Goal: Transaction & Acquisition: Download file/media

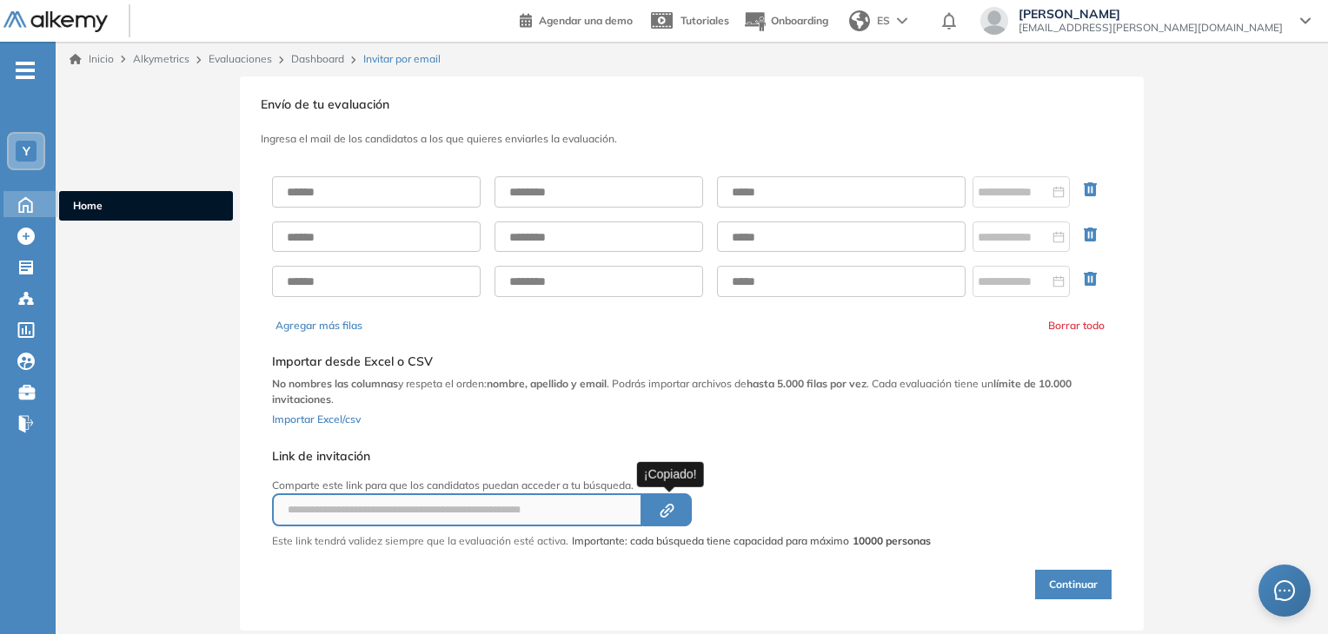
drag, startPoint x: 0, startPoint y: 0, endPoint x: 26, endPoint y: 207, distance: 208.5
click at [26, 207] on icon at bounding box center [25, 203] width 30 height 21
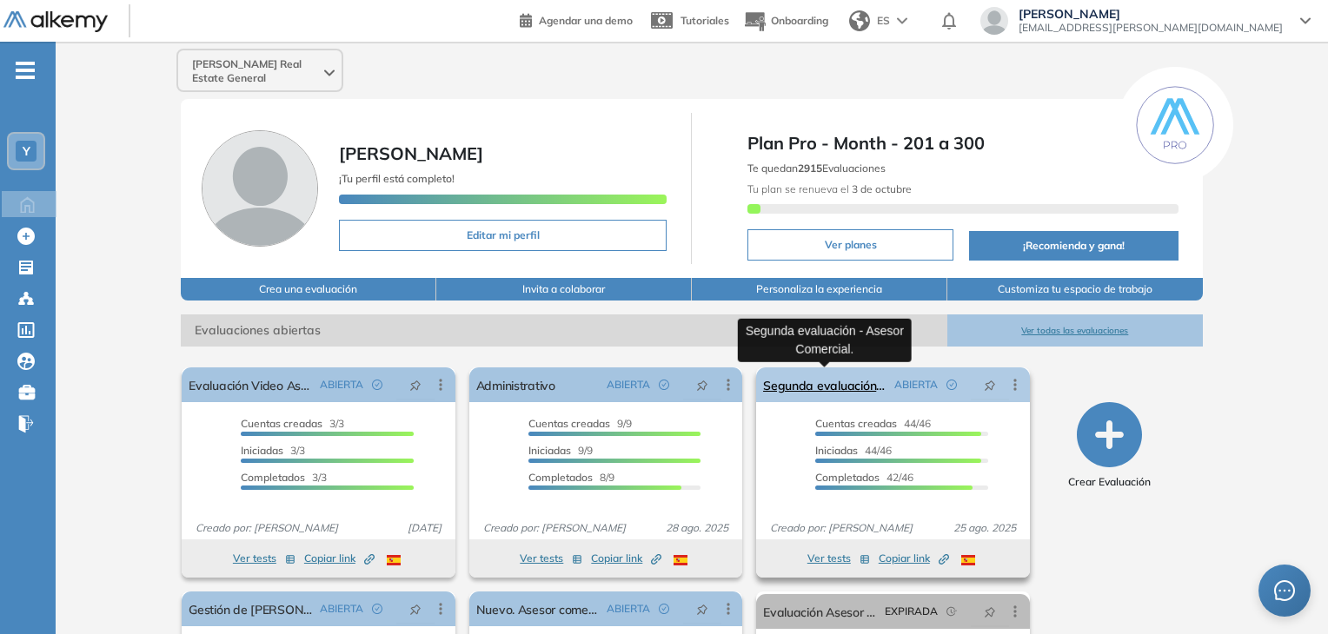
click at [816, 388] on link "Segunda evaluación - Asesor Comercial." at bounding box center [824, 385] width 123 height 35
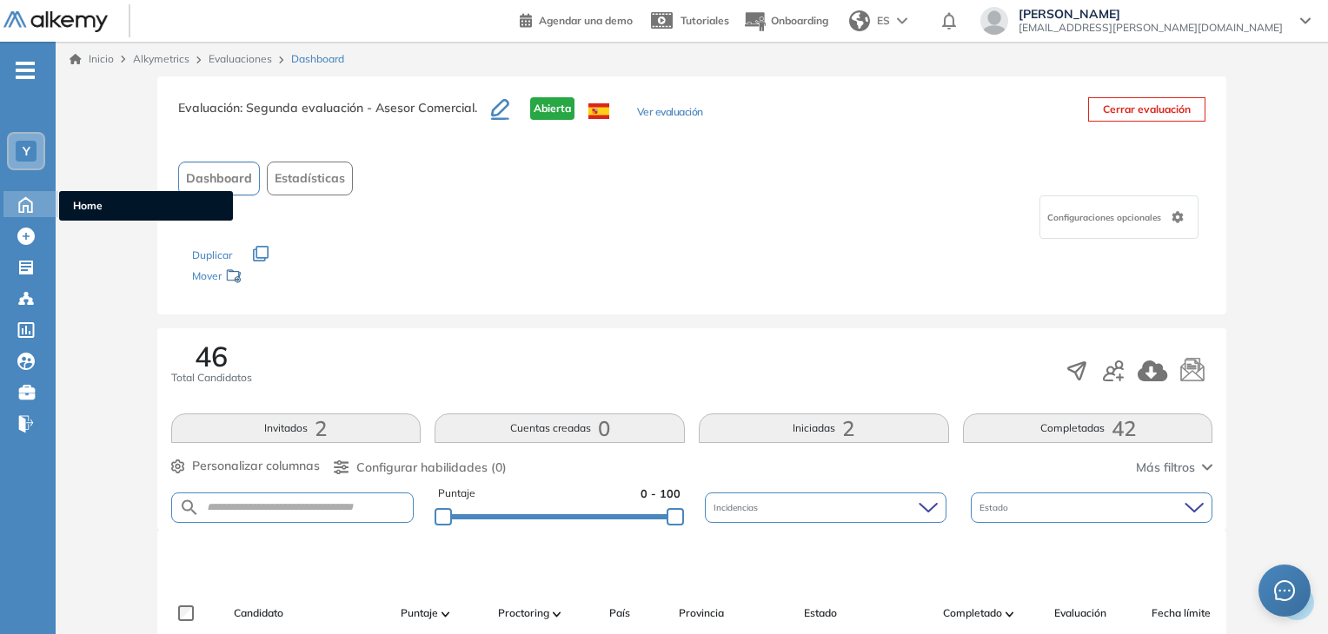
click at [34, 201] on icon at bounding box center [25, 203] width 30 height 21
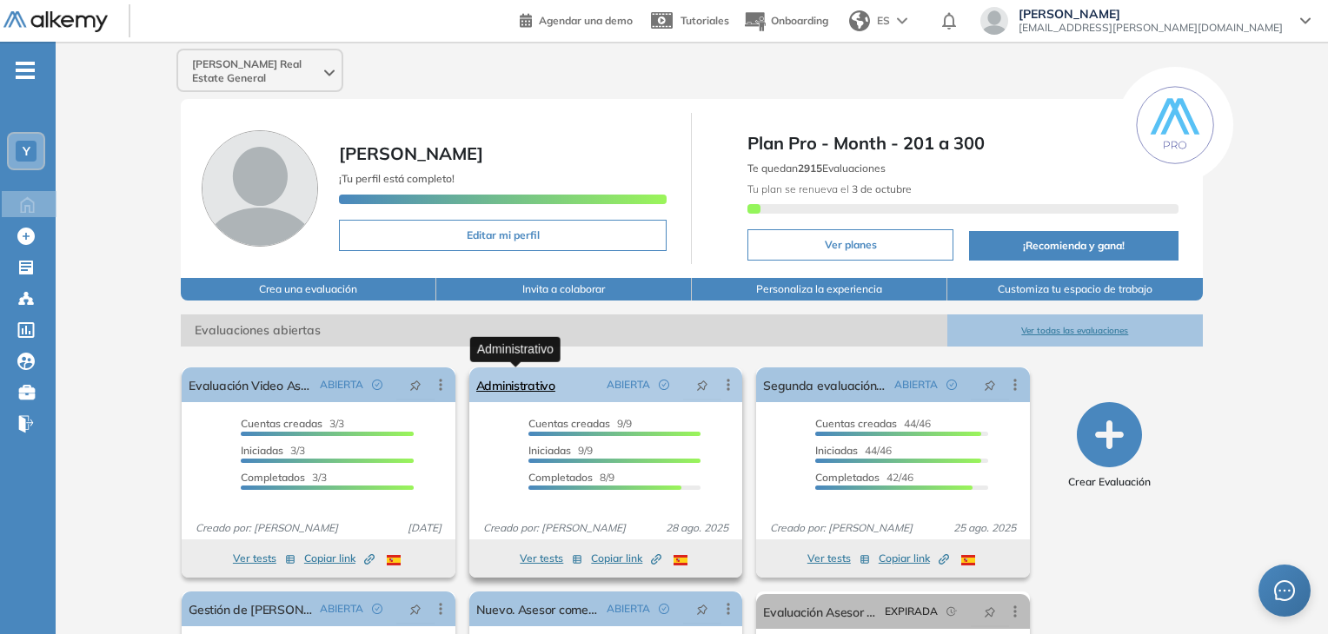
click at [542, 388] on link "Administrativo" at bounding box center [515, 385] width 79 height 35
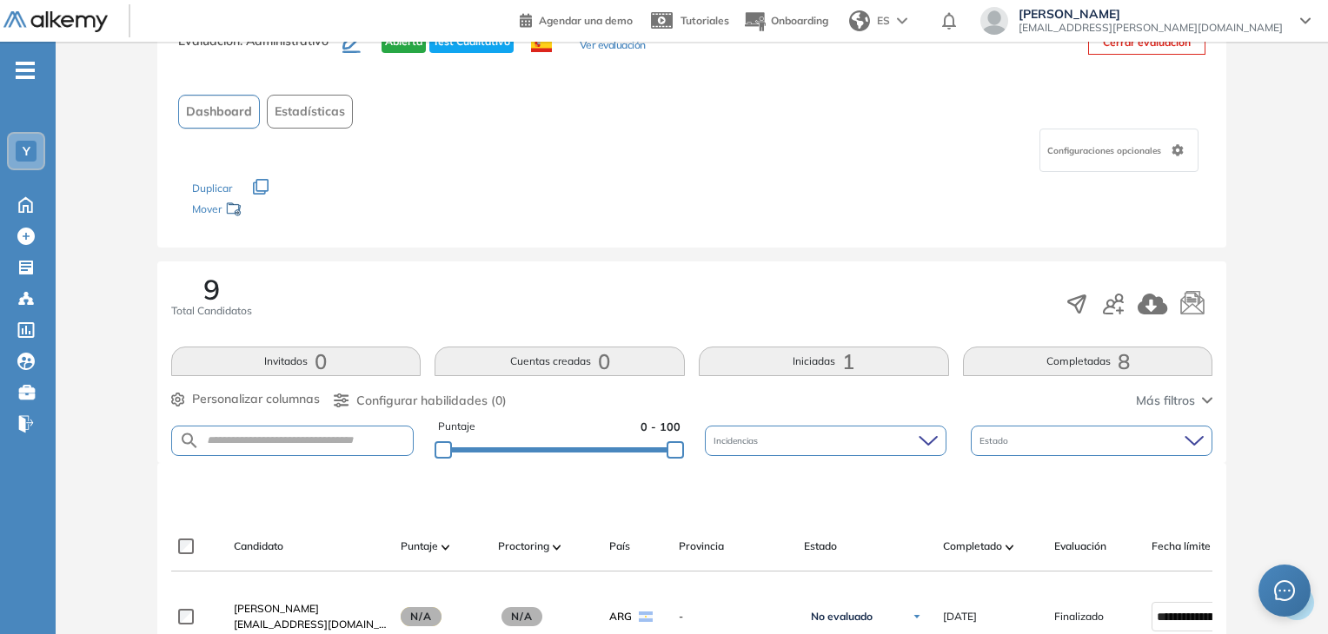
scroll to position [174, 0]
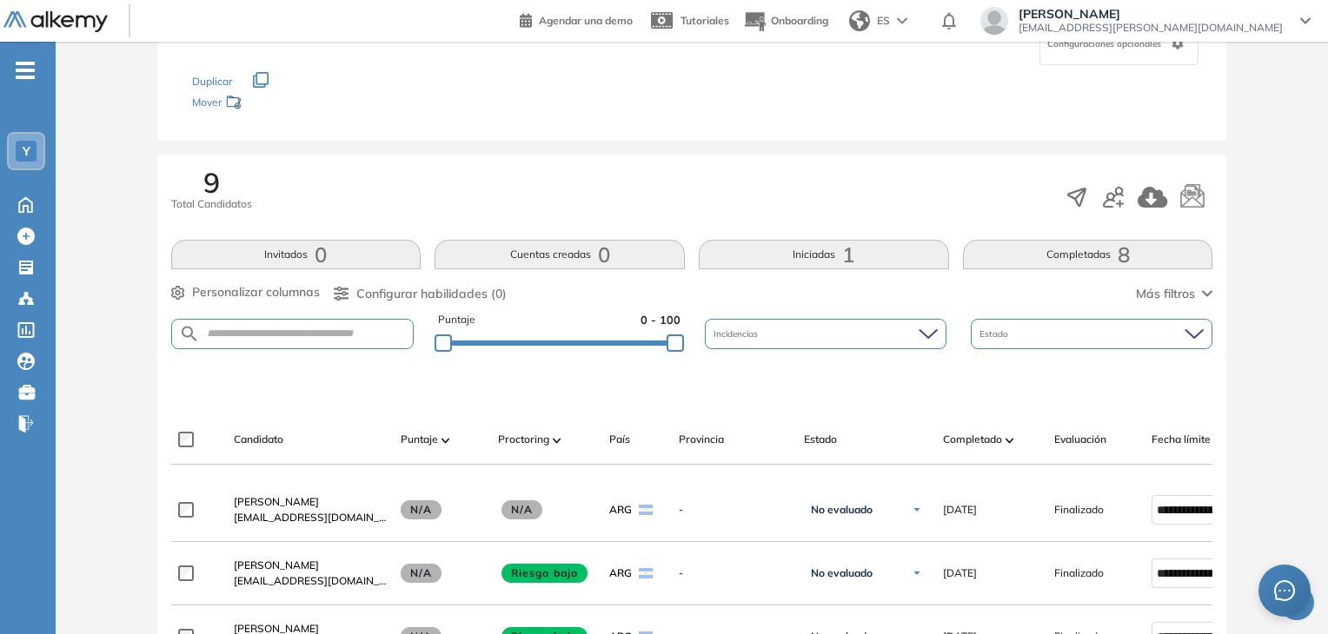
click at [886, 266] on button "Iniciadas 1" at bounding box center [824, 255] width 250 height 30
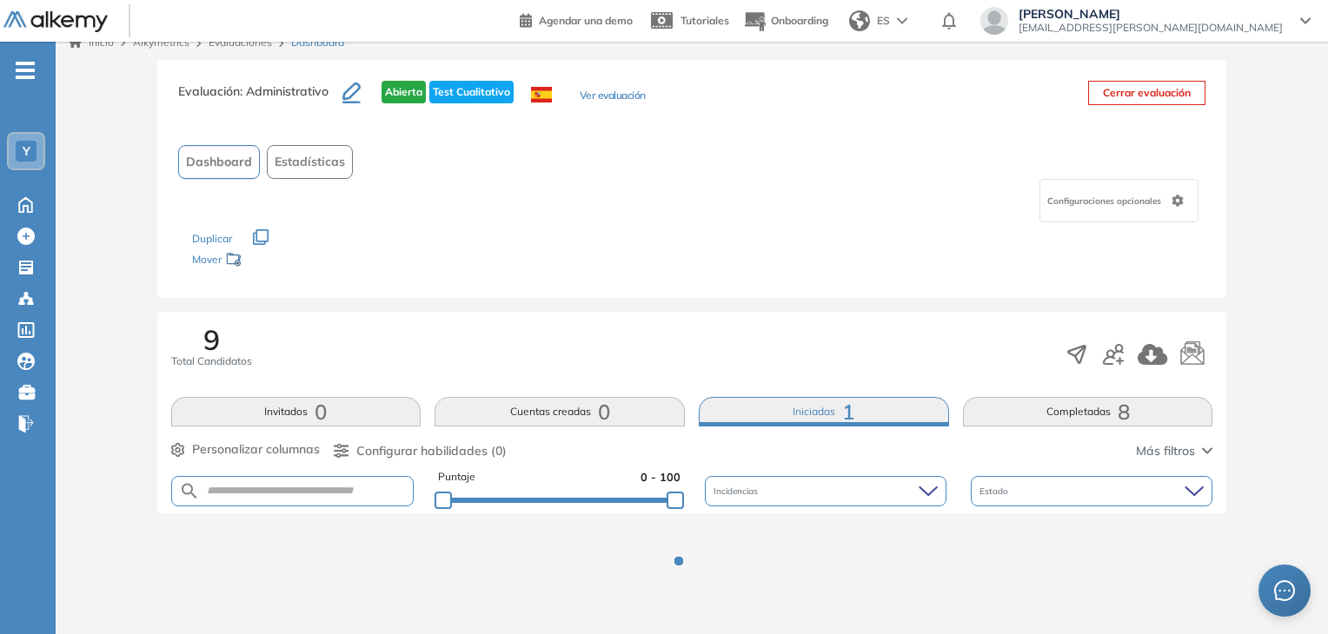
scroll to position [86, 0]
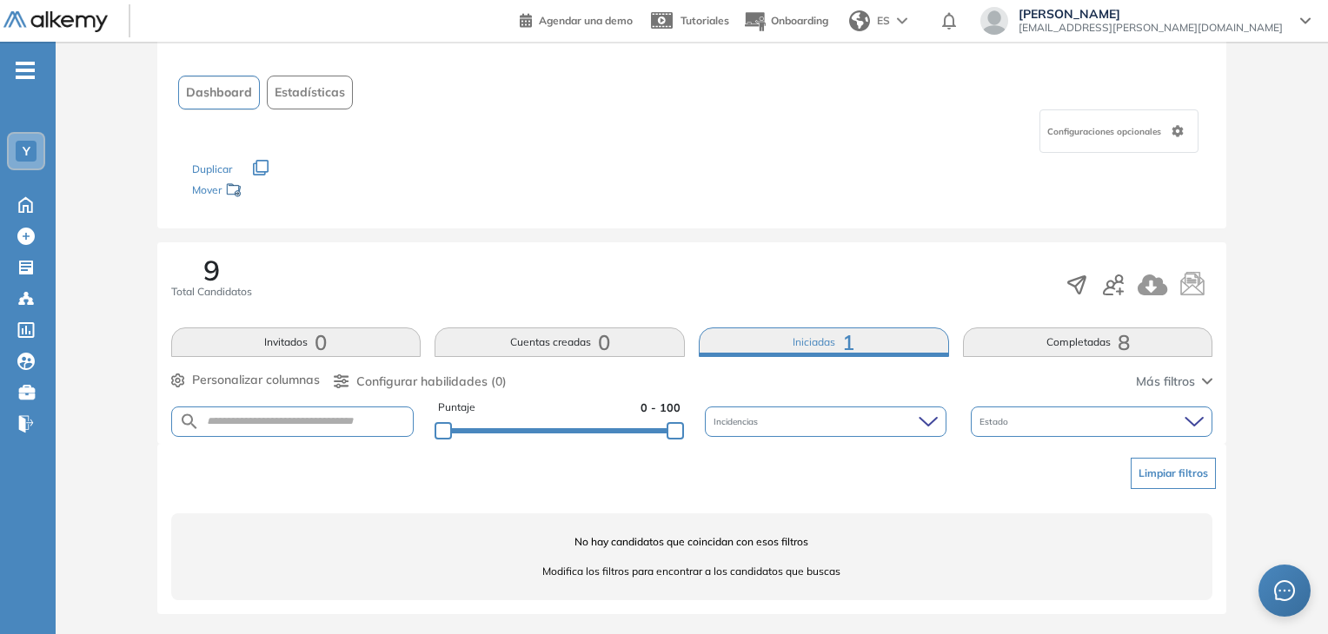
click at [1043, 339] on button "Completadas 8" at bounding box center [1088, 343] width 250 height 30
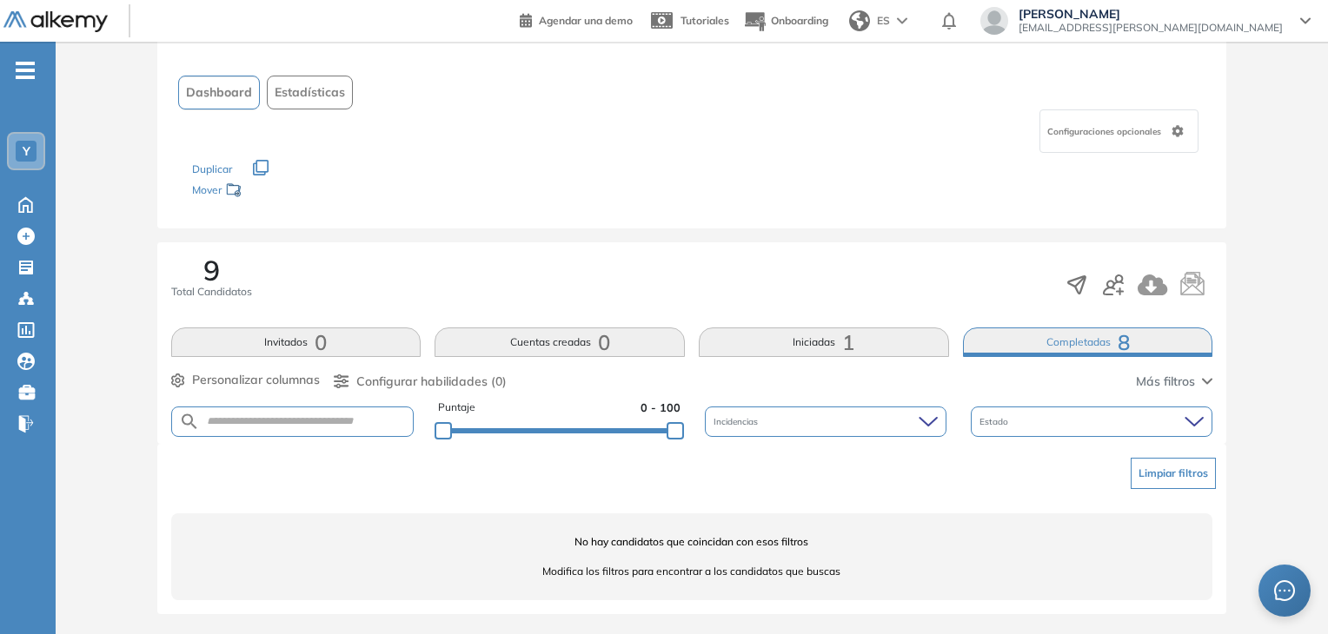
click at [1191, 466] on button "Limpiar filtros" at bounding box center [1173, 473] width 85 height 31
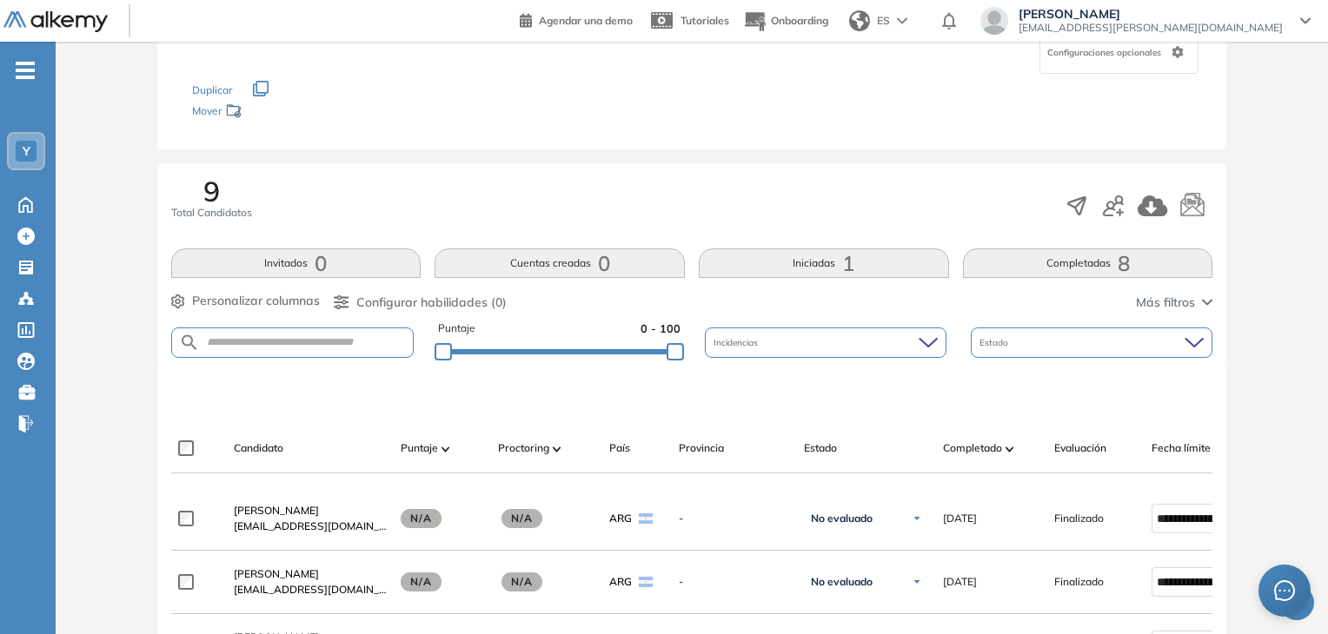
scroll to position [347, 0]
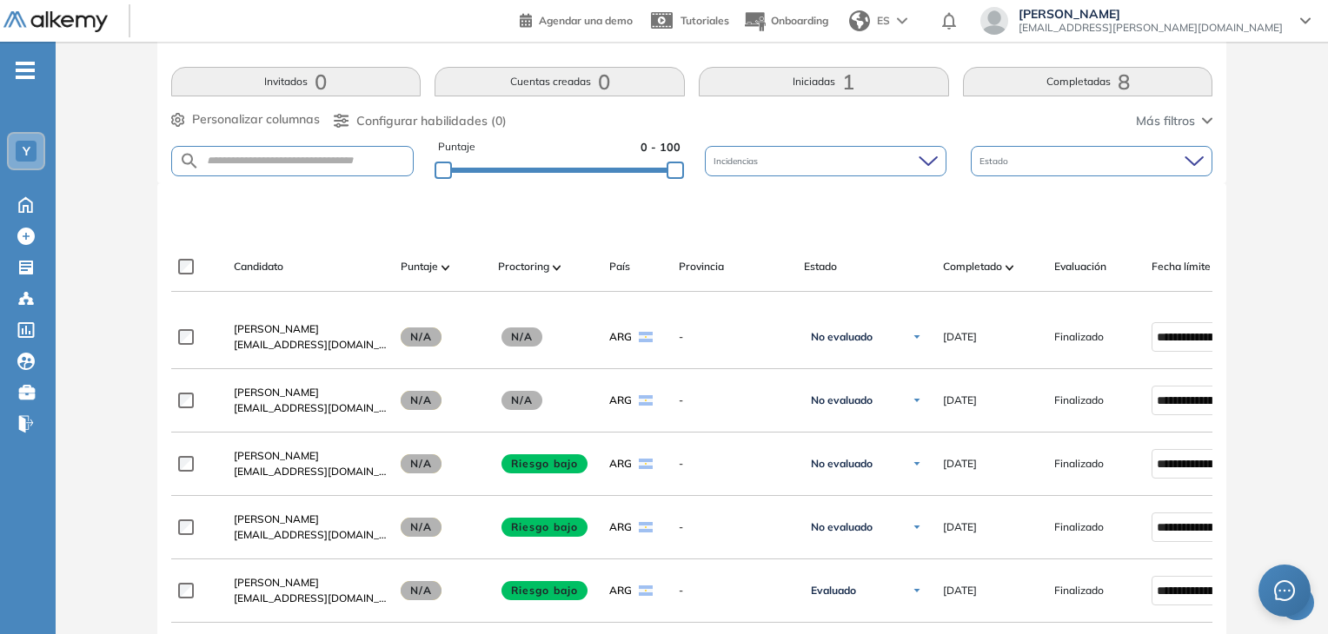
click at [876, 98] on div "9 Total Candidatos Invitados 0 Cuentas creadas 0 Iniciadas 1 Completadas 8 Pers…" at bounding box center [692, 83] width 1070 height 202
click at [882, 84] on button "Iniciadas 1" at bounding box center [824, 82] width 250 height 30
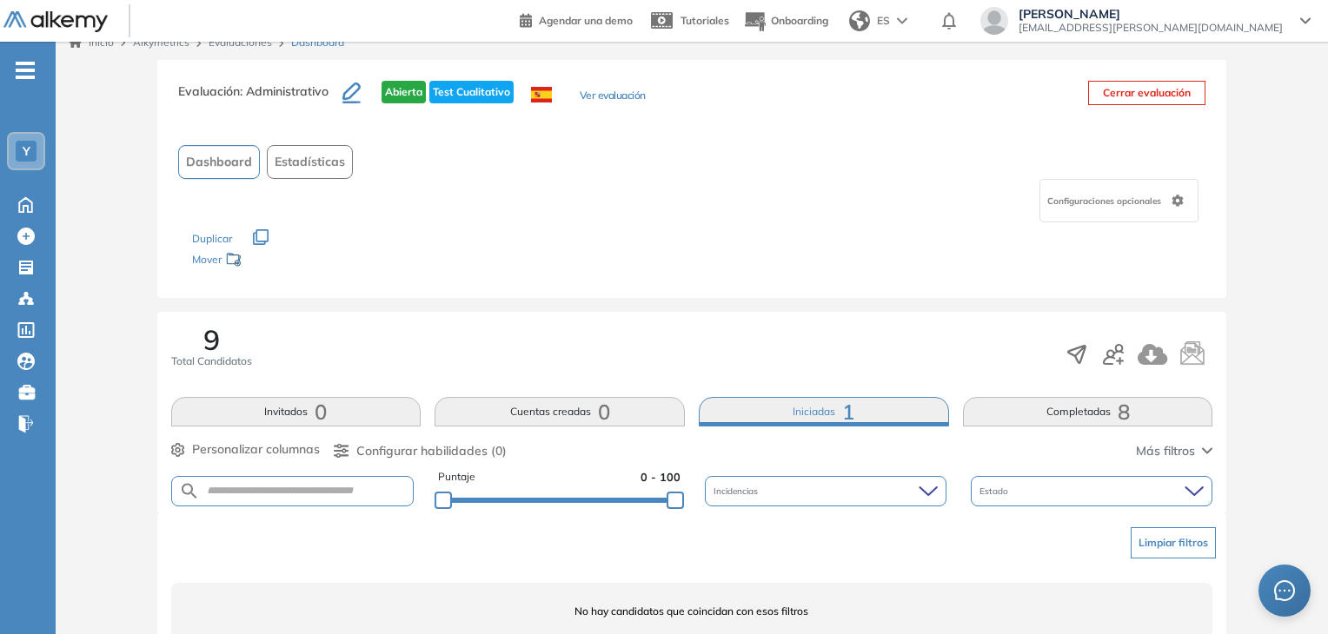
scroll to position [86, 0]
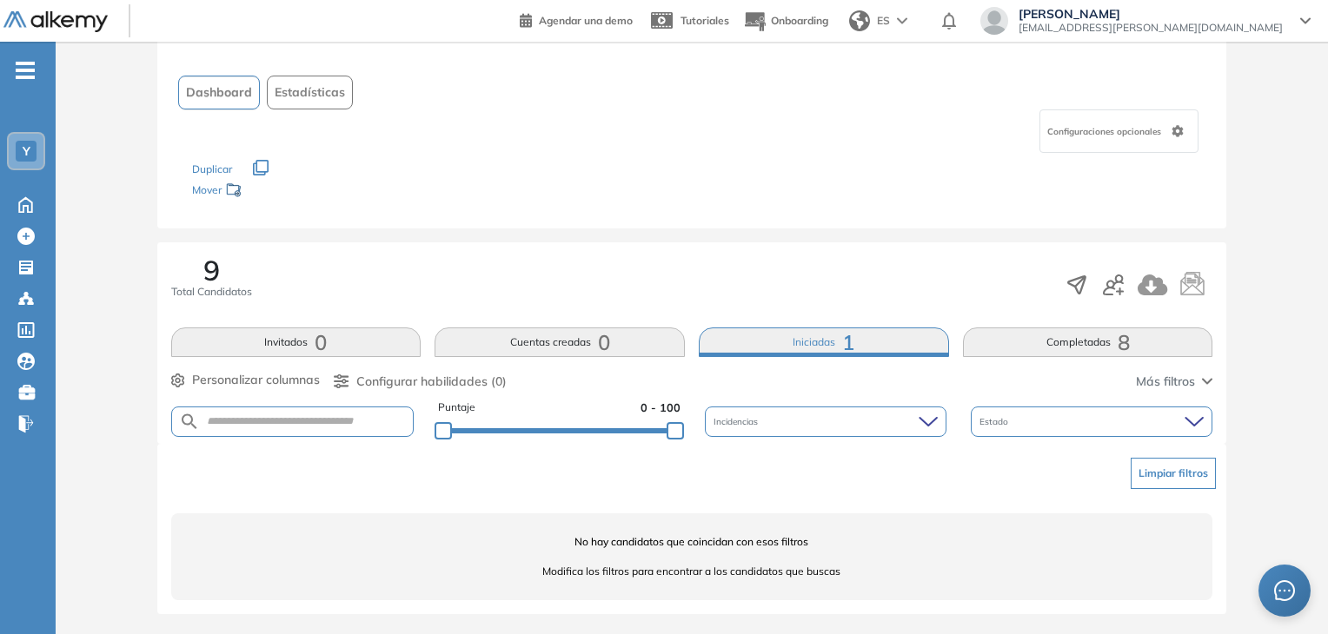
click at [1100, 345] on button "Completadas 8" at bounding box center [1088, 343] width 250 height 30
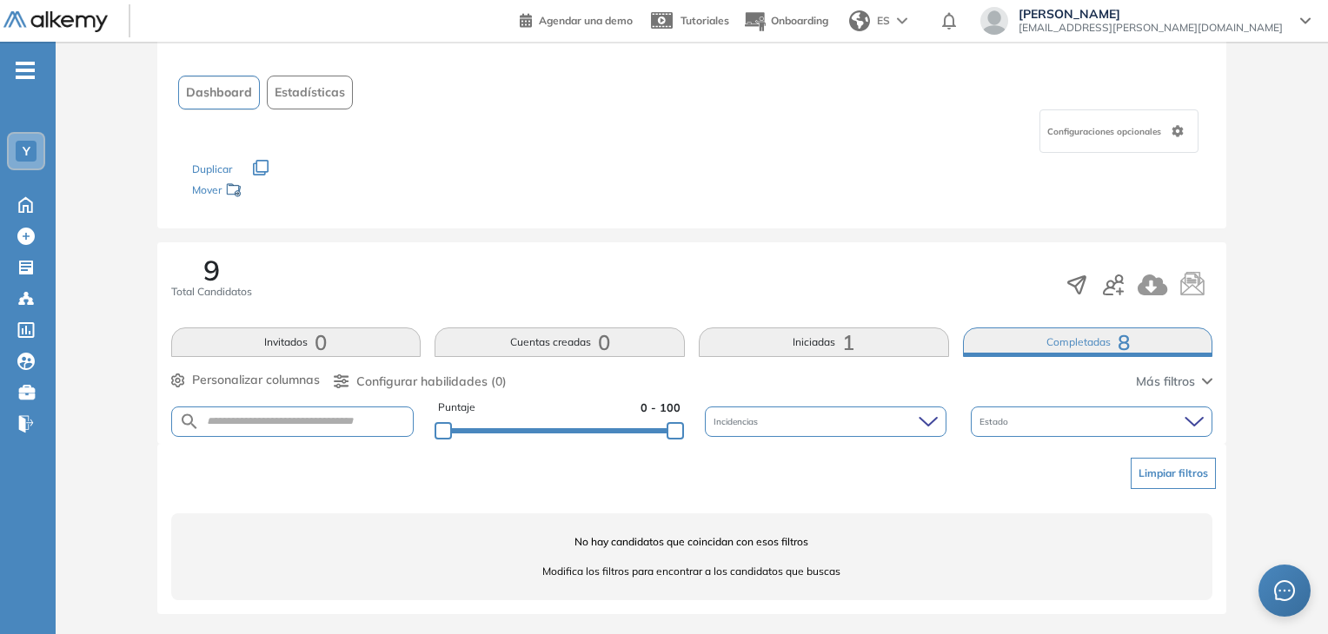
click at [1183, 386] on span "Más filtros" at bounding box center [1165, 382] width 59 height 18
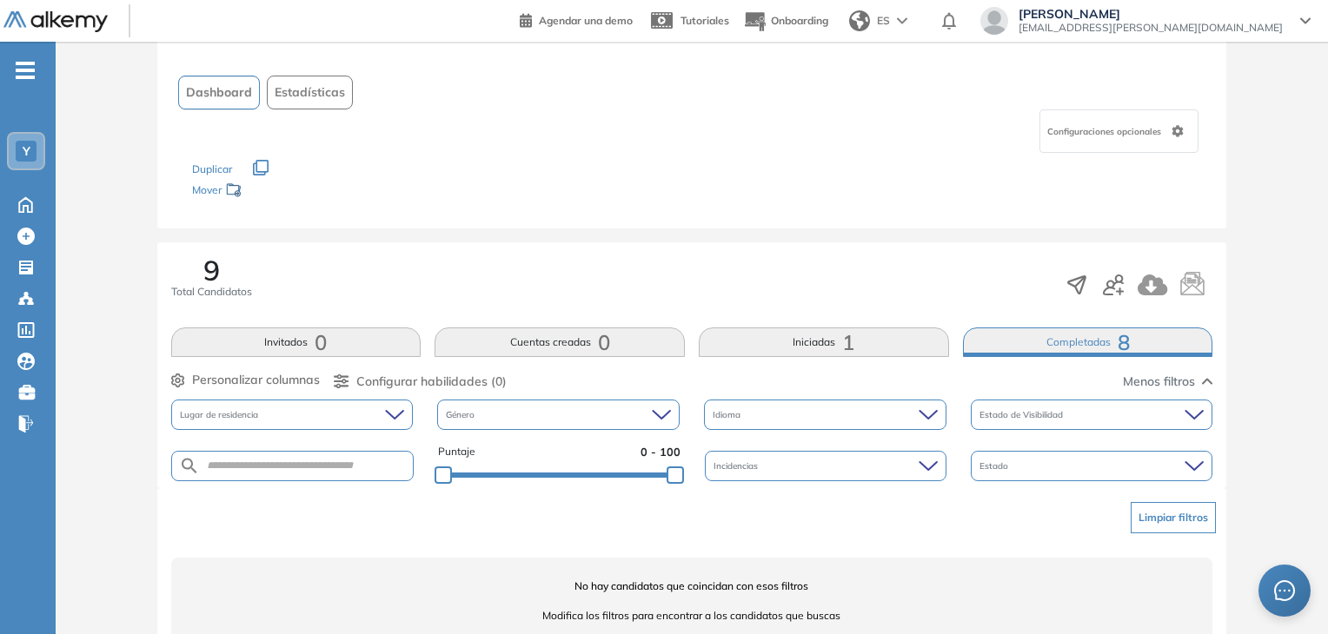
click at [1183, 386] on span "Menos filtros" at bounding box center [1159, 382] width 72 height 18
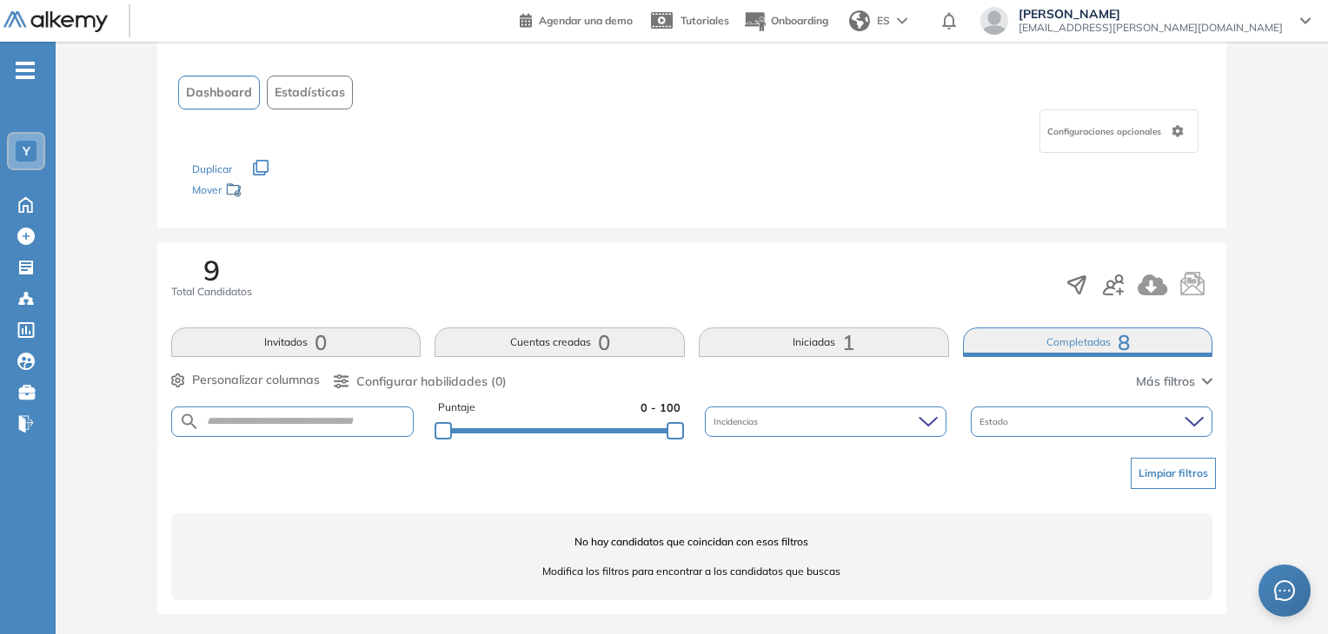
click at [1187, 478] on button "Limpiar filtros" at bounding box center [1173, 473] width 85 height 31
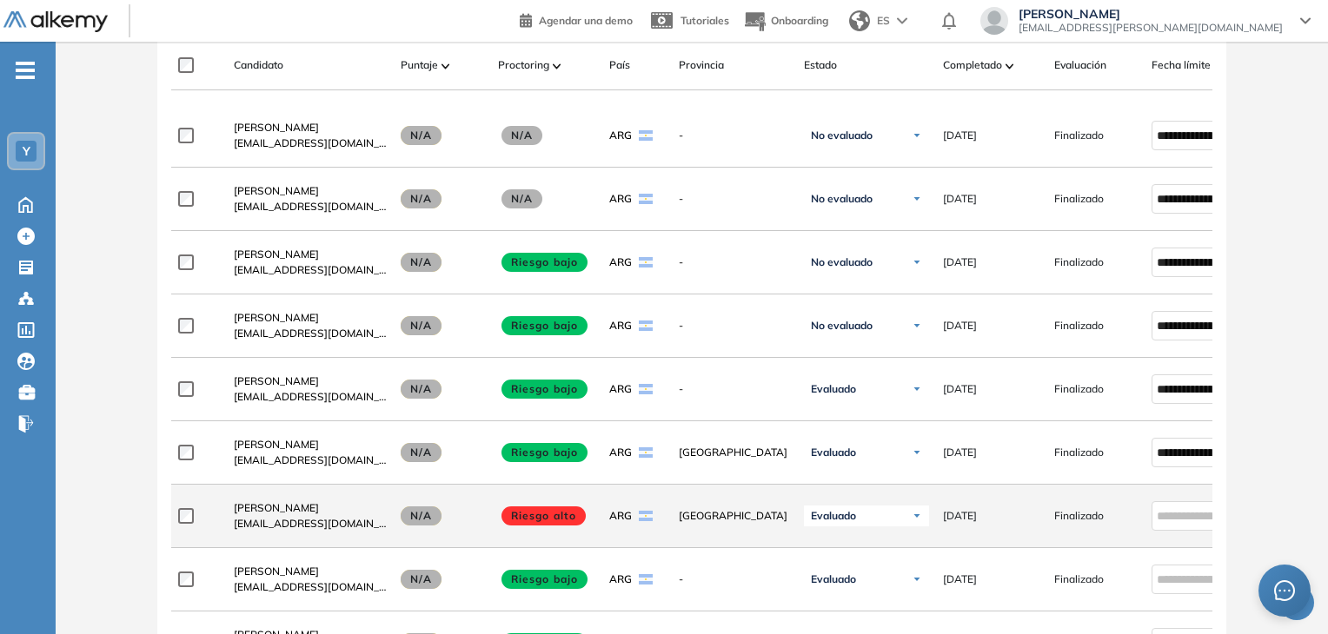
scroll to position [521, 0]
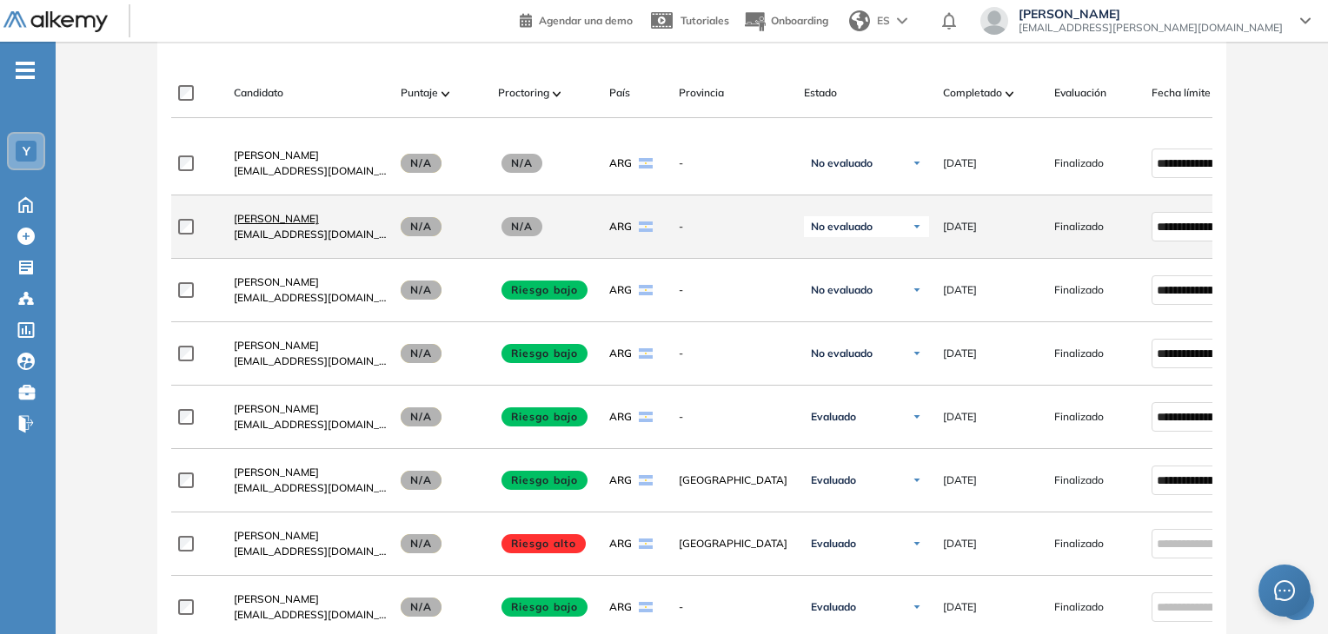
click at [275, 224] on span "[PERSON_NAME]" at bounding box center [276, 218] width 85 height 13
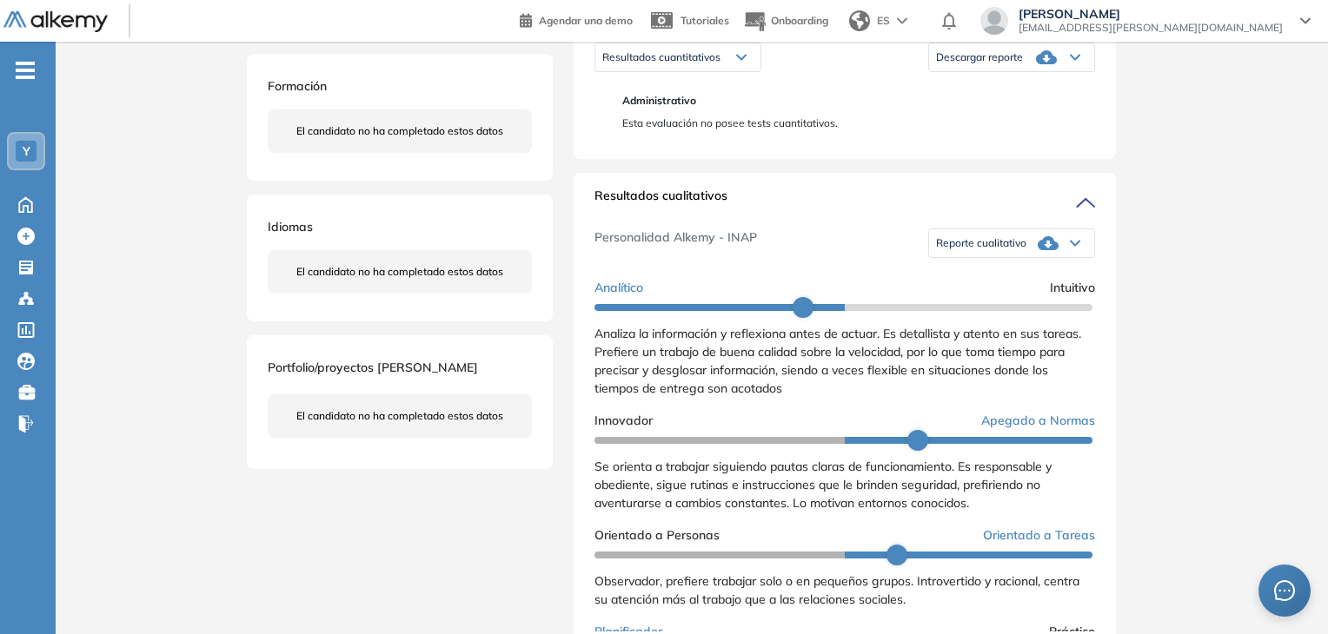
scroll to position [261, 0]
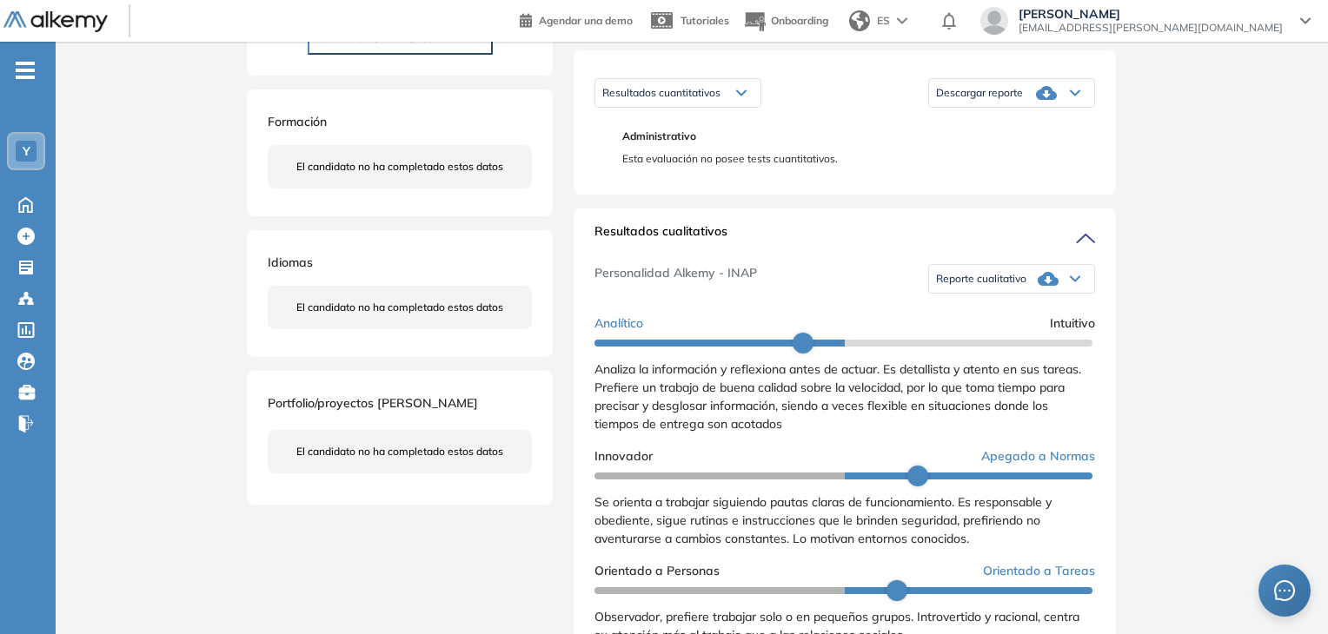
click at [1043, 289] on icon at bounding box center [1048, 279] width 21 height 21
click at [1028, 316] on li "Reporte con Afinidad AI" at bounding box center [990, 307] width 106 height 17
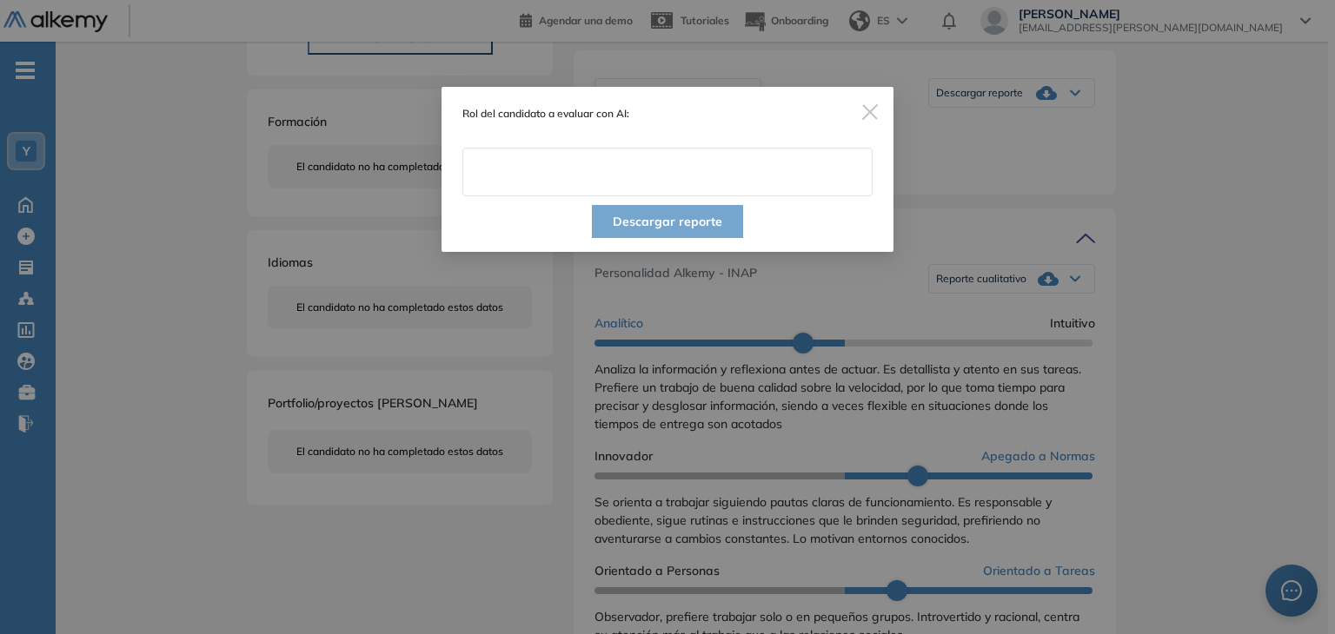
click at [699, 184] on input "text" at bounding box center [667, 172] width 410 height 49
type input "**********"
click at [685, 217] on button "Descargar reporte" at bounding box center [667, 221] width 151 height 33
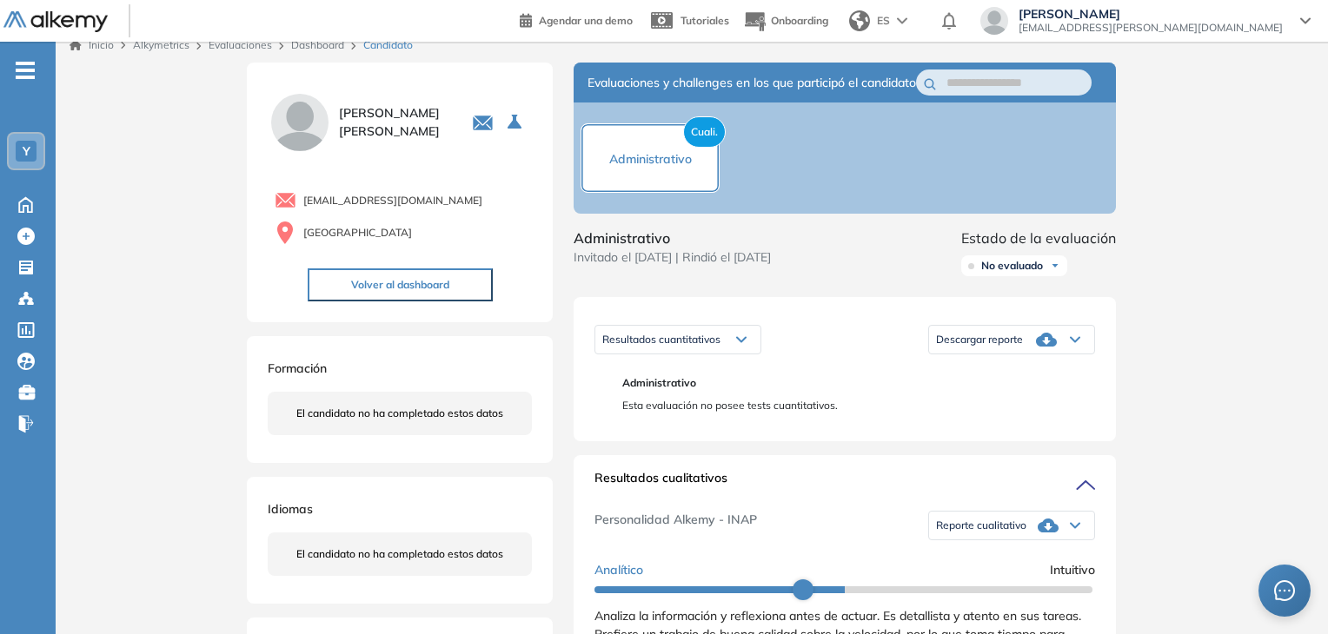
scroll to position [0, 0]
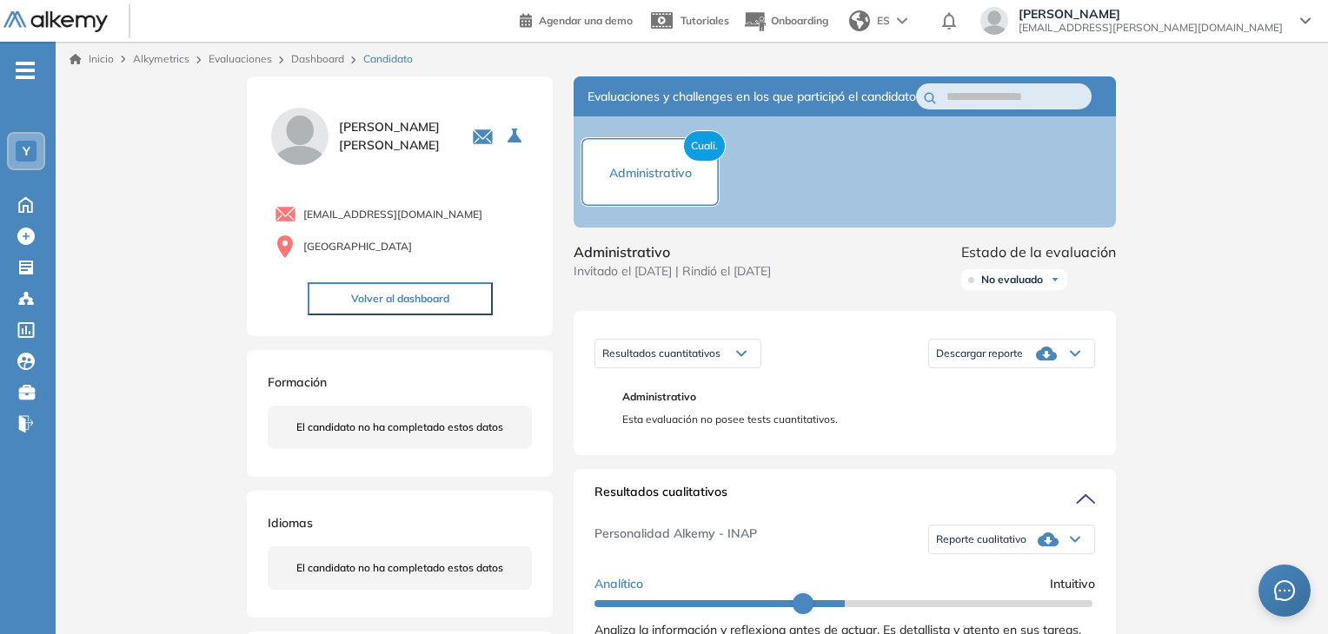
click at [1063, 371] on div "Descargar reporte" at bounding box center [1011, 353] width 165 height 35
click at [1046, 422] on li "Descargar informe resumido" at bounding box center [1001, 413] width 129 height 17
